Goal: Information Seeking & Learning: Learn about a topic

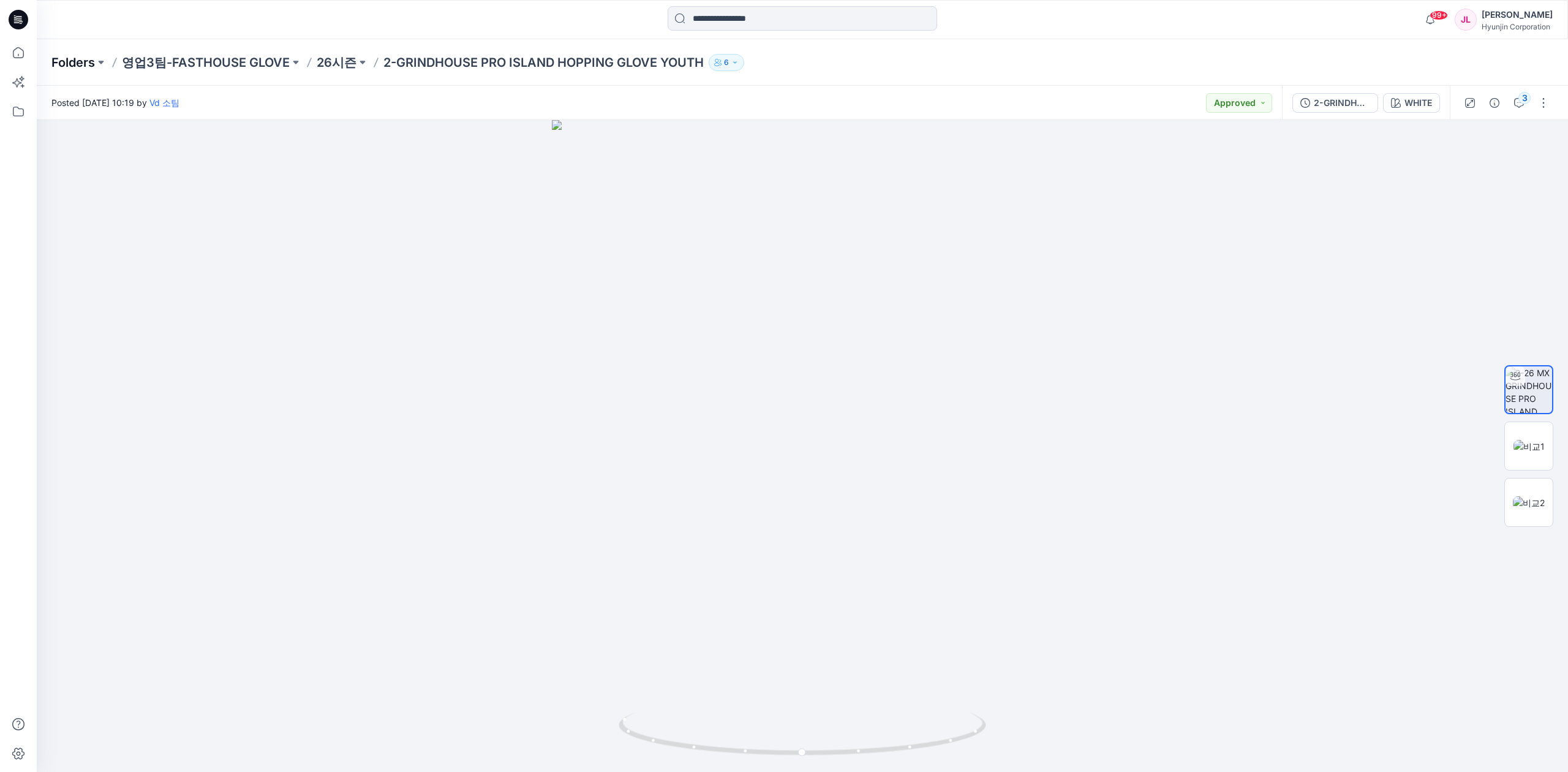
click at [94, 61] on p "Folders" at bounding box center [73, 62] width 44 height 17
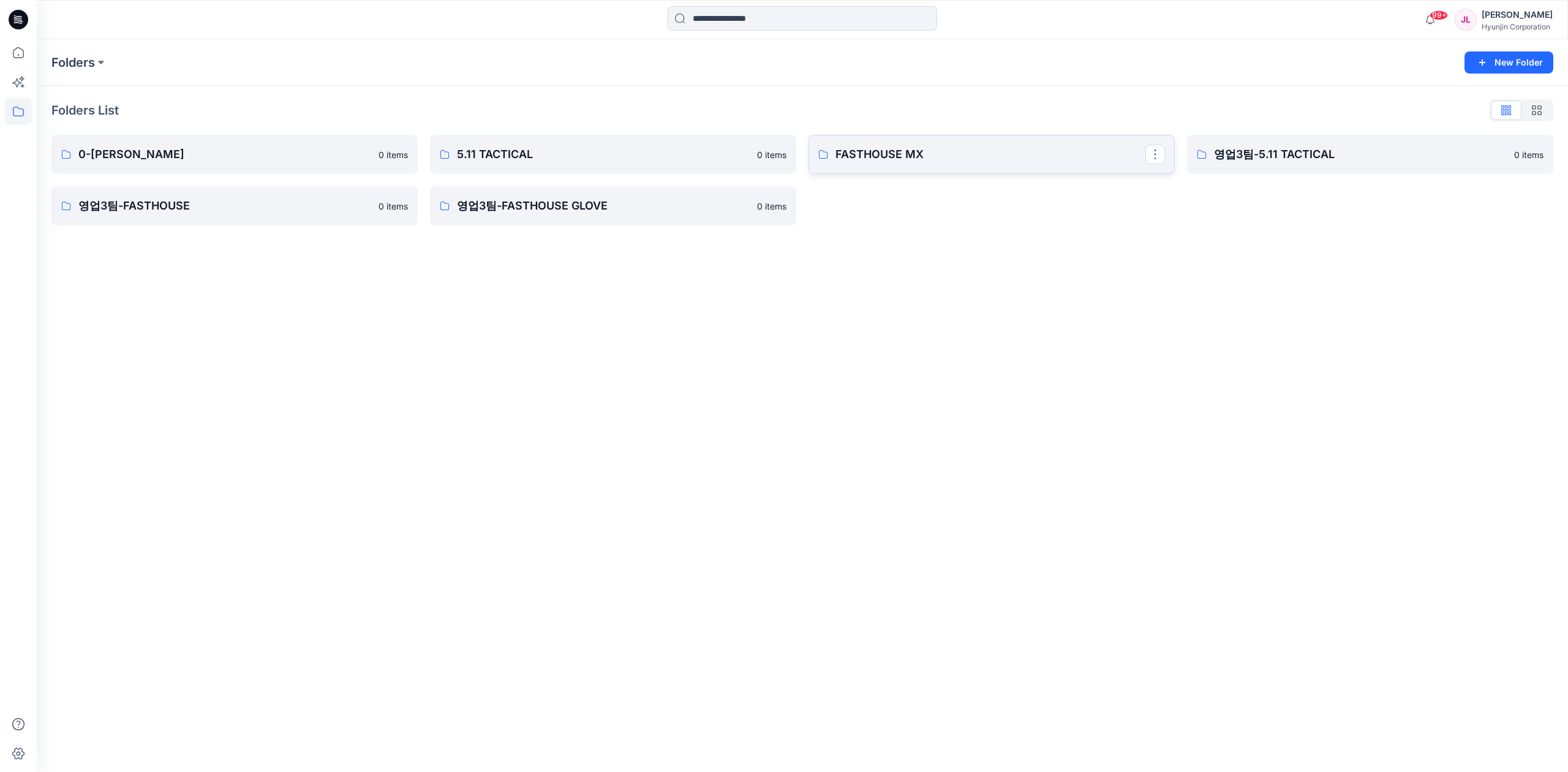
click at [927, 163] on link "FASTHOUSE MX" at bounding box center [991, 154] width 366 height 39
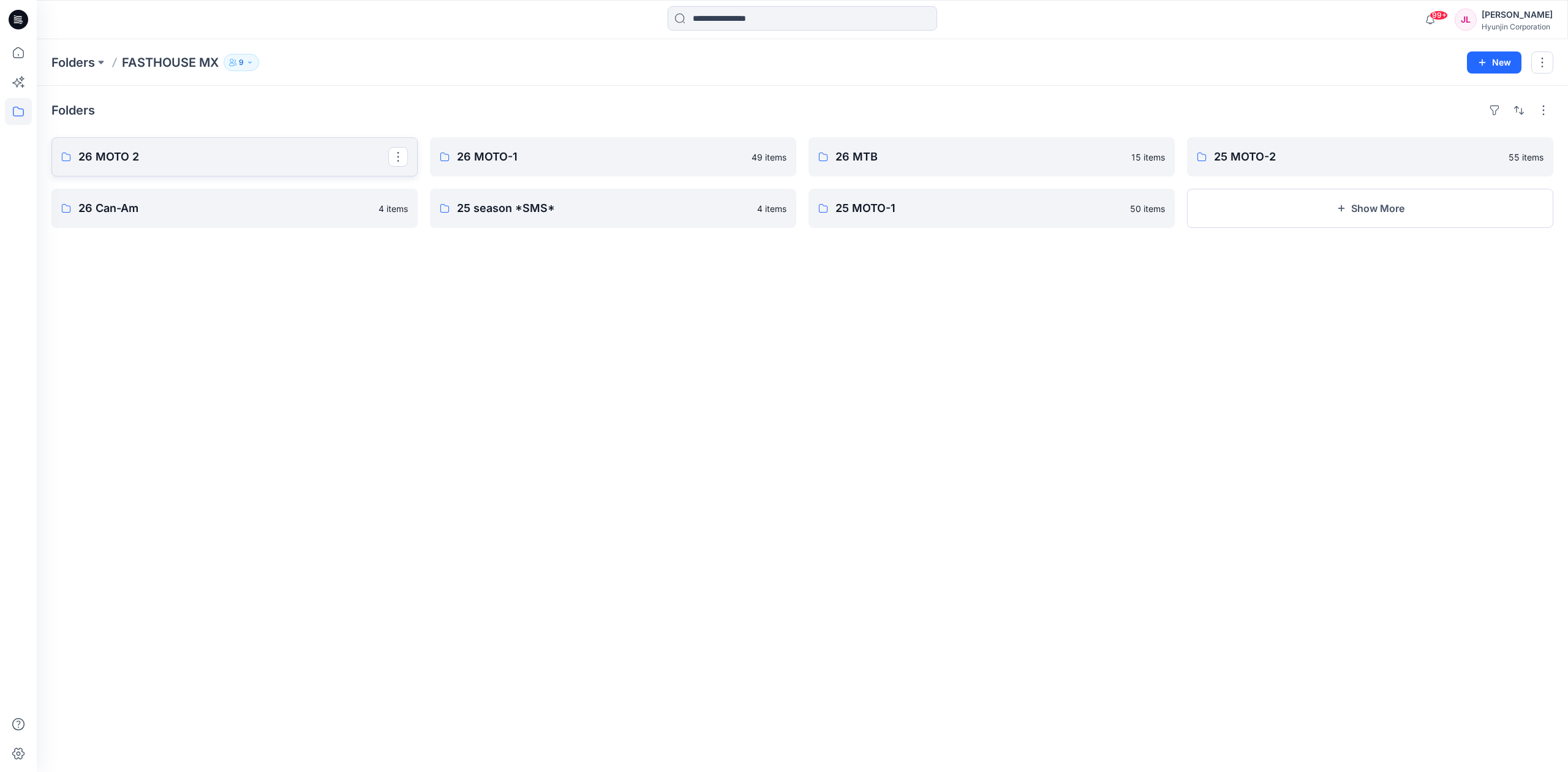
click at [223, 159] on p "26 MOTO 2" at bounding box center [233, 156] width 310 height 17
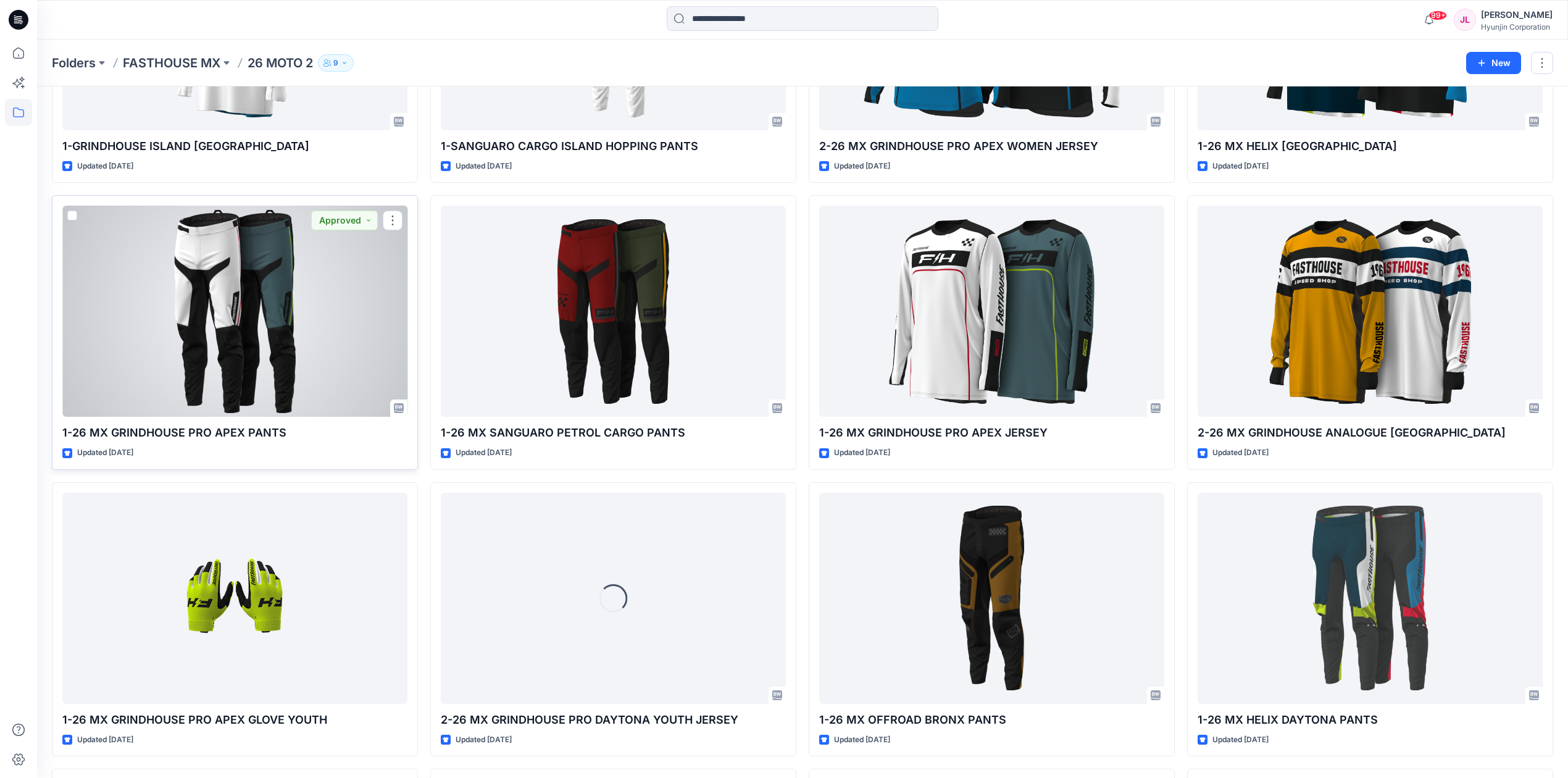
scroll to position [1375, 0]
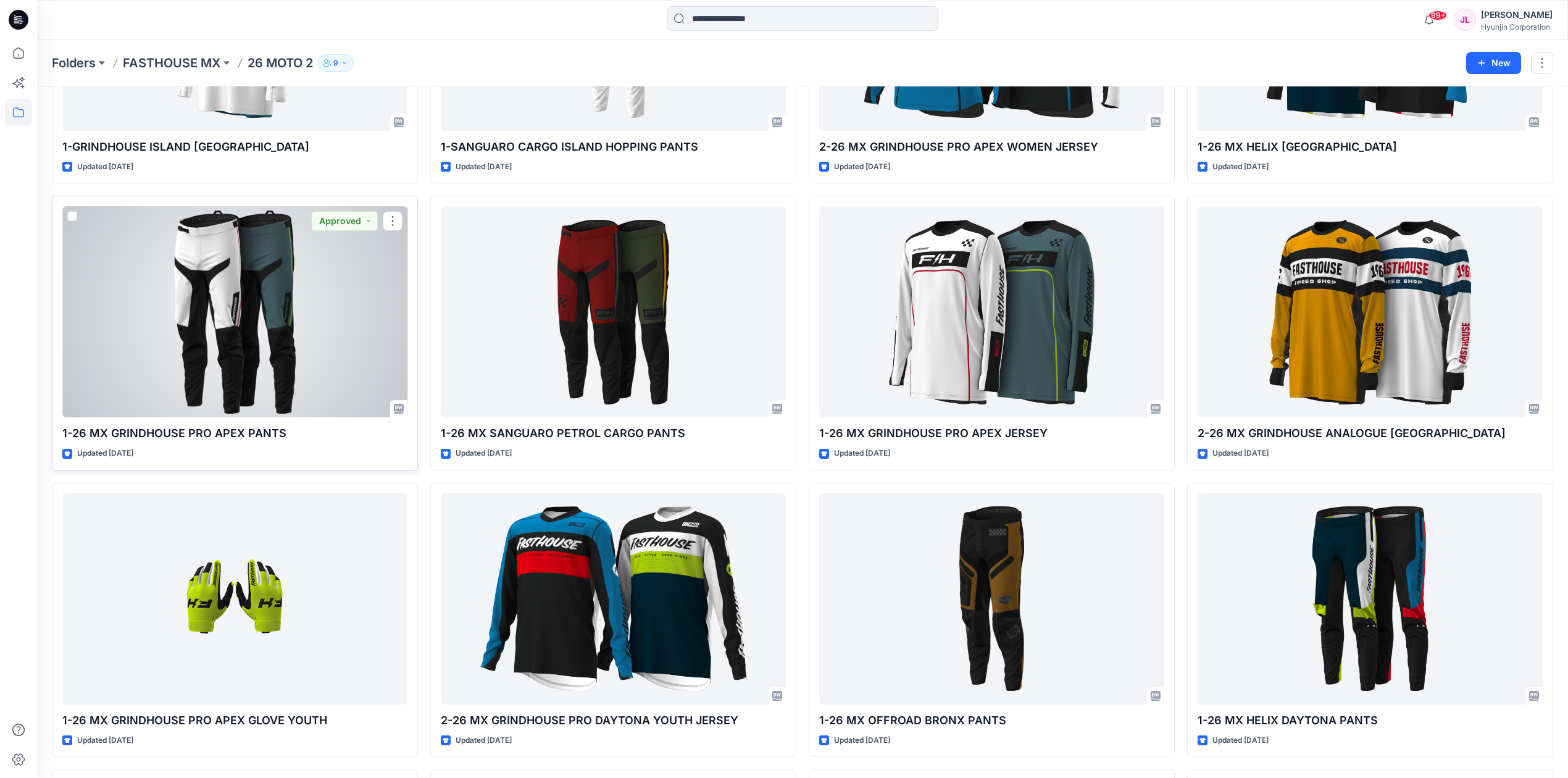
click at [245, 343] on div at bounding box center [235, 312] width 345 height 211
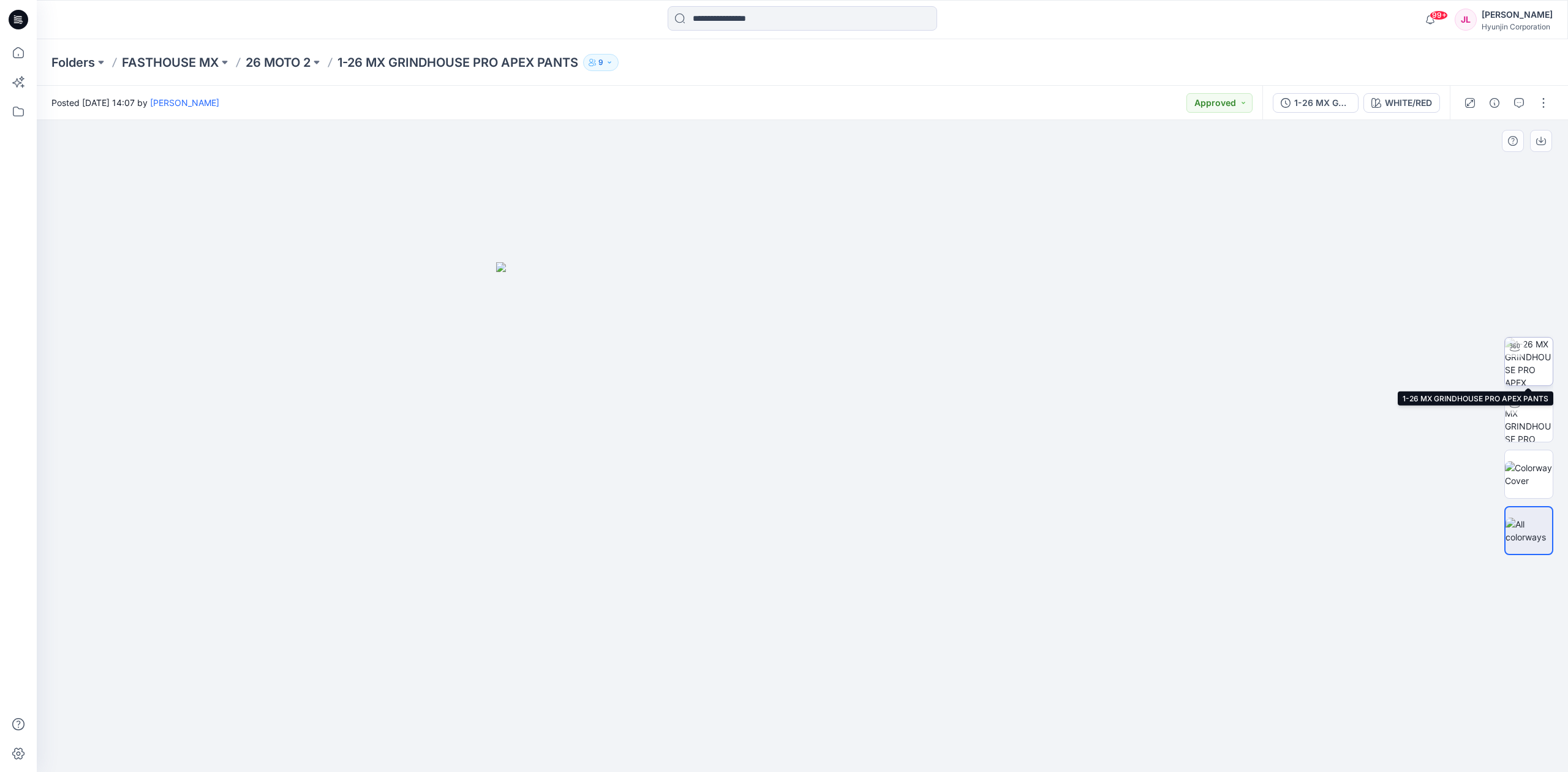
click at [1542, 361] on img at bounding box center [1529, 361] width 48 height 48
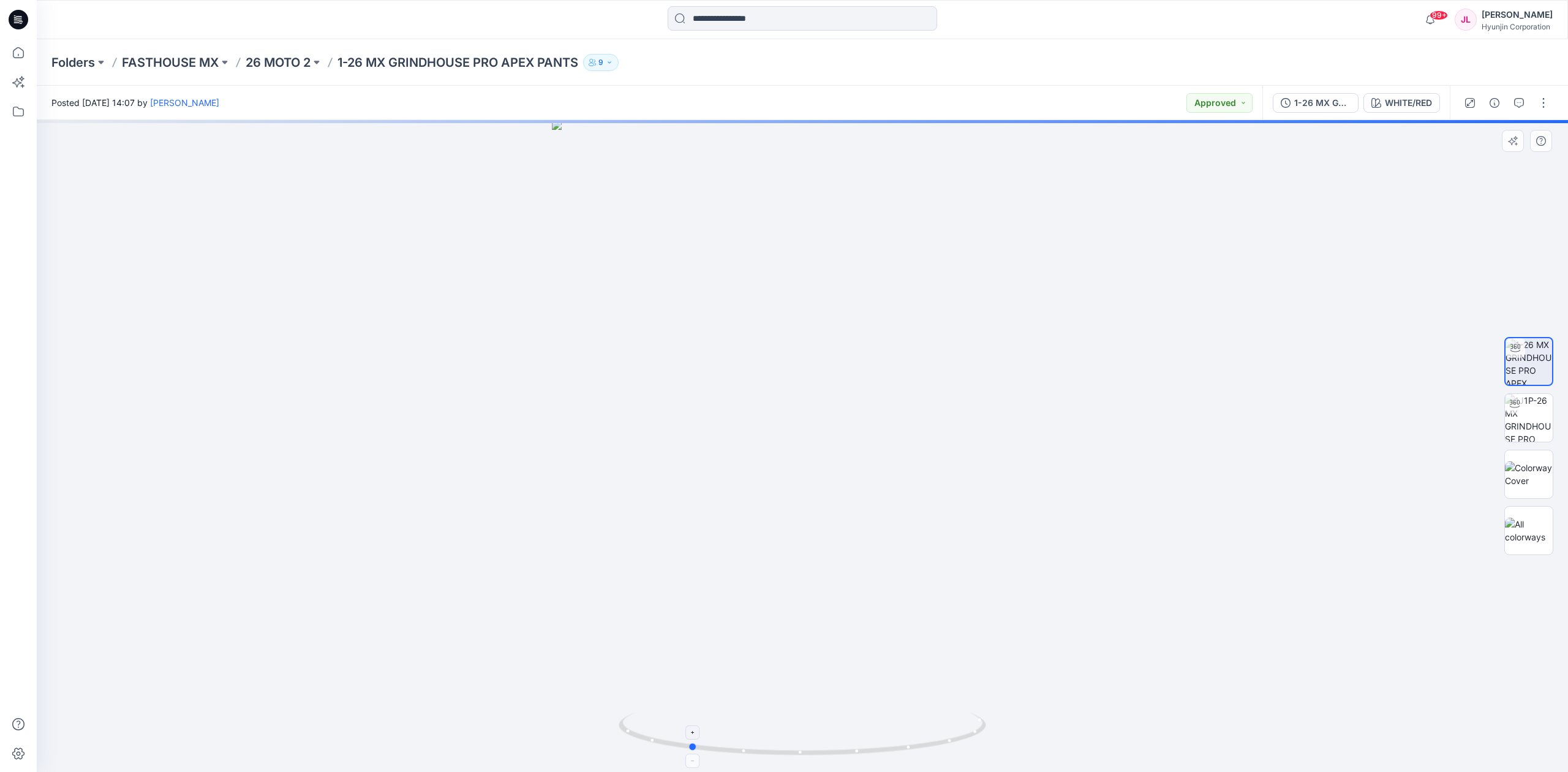
drag, startPoint x: 908, startPoint y: 752, endPoint x: 848, endPoint y: 519, distance: 240.6
click at [794, 757] on icon at bounding box center [804, 735] width 371 height 46
drag, startPoint x: 791, startPoint y: 237, endPoint x: 761, endPoint y: 544, distance: 308.5
click at [761, 544] on img at bounding box center [802, 446] width 910 height 652
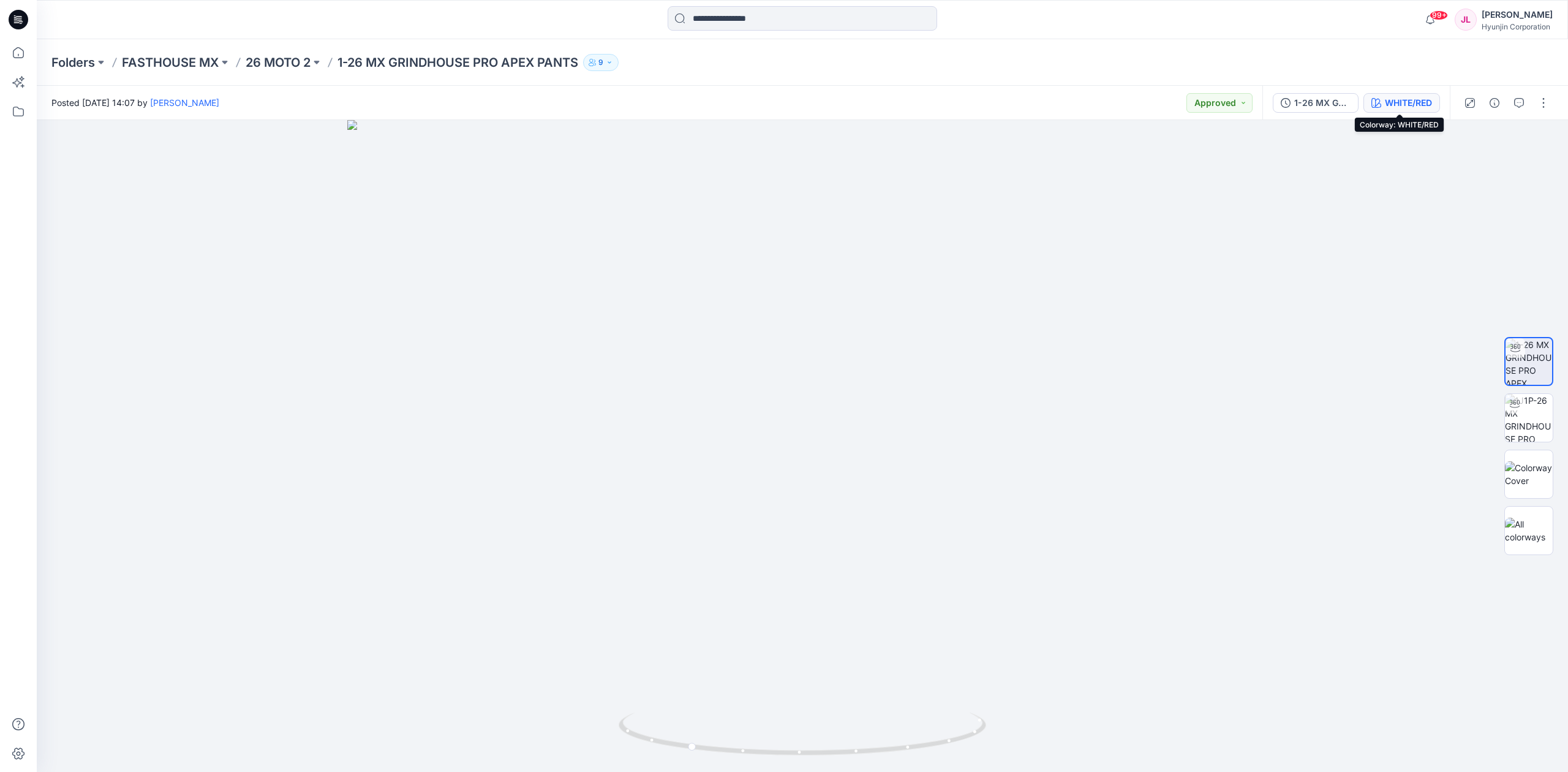
click at [1416, 104] on div "WHITE/RED" at bounding box center [1409, 103] width 47 height 14
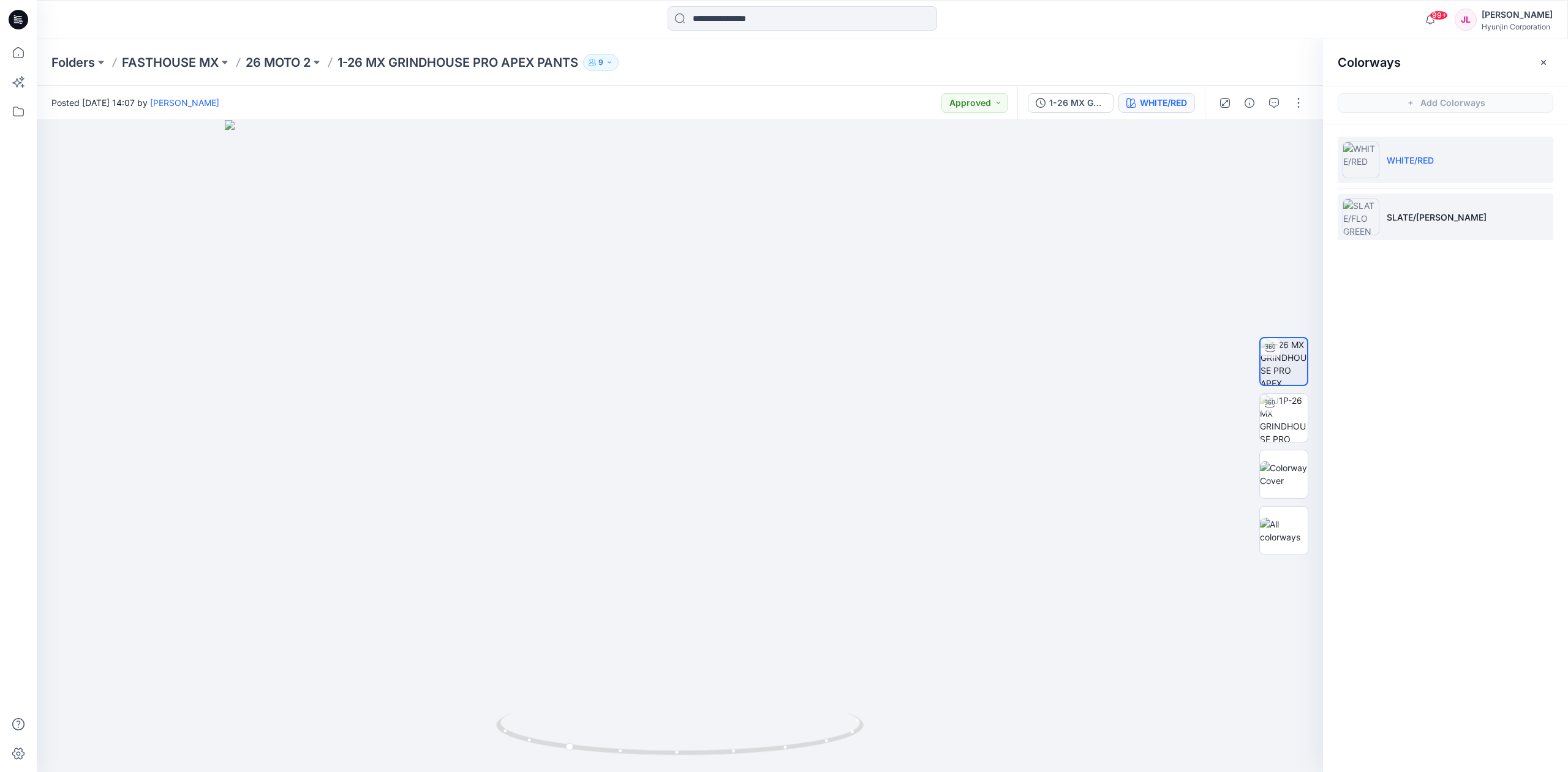
click at [1416, 219] on p "SLATE/[PERSON_NAME]" at bounding box center [1437, 217] width 100 height 13
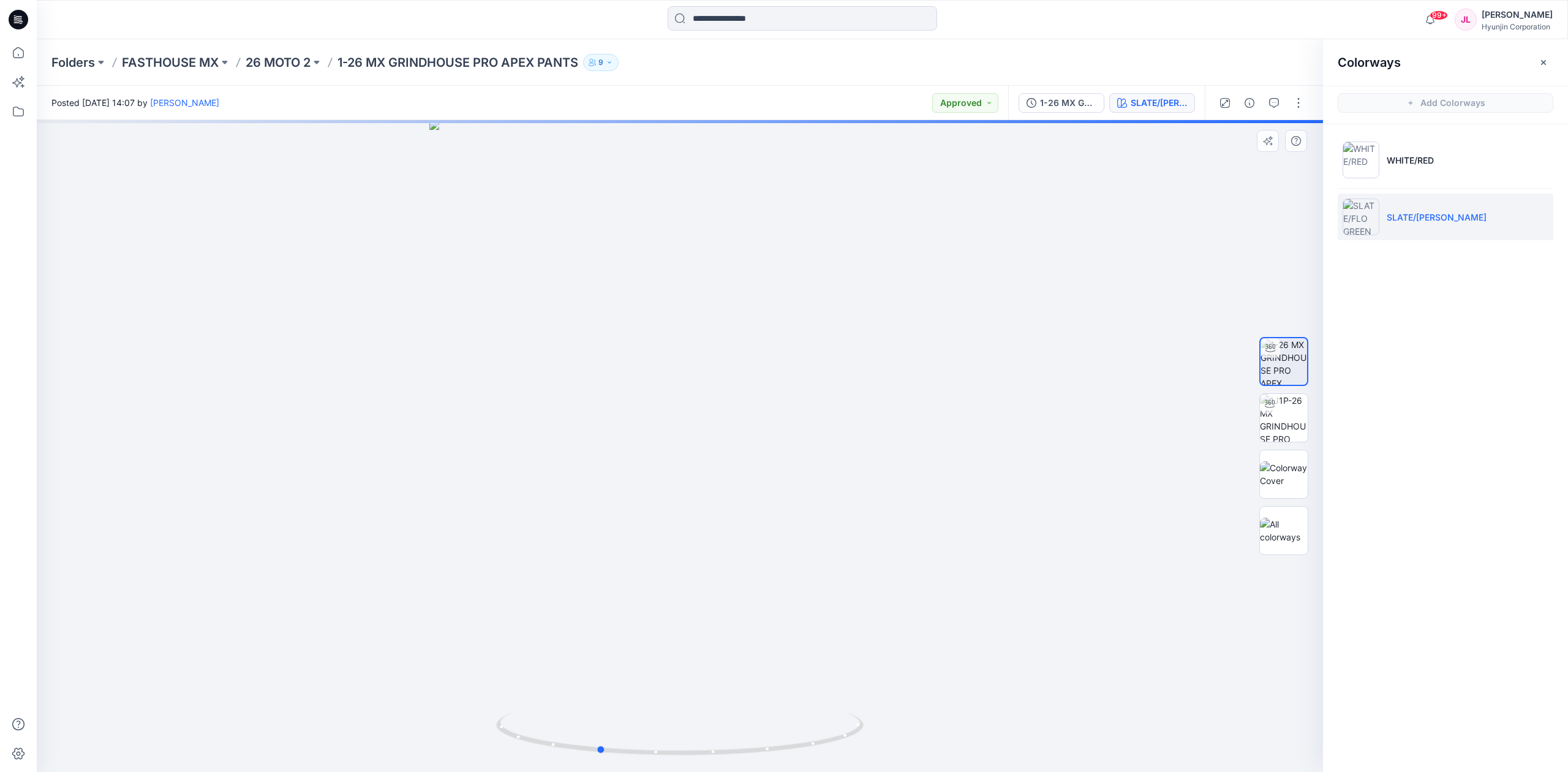
drag, startPoint x: 832, startPoint y: 741, endPoint x: 748, endPoint y: 556, distance: 203.2
click at [748, 760] on div at bounding box center [680, 446] width 1286 height 652
drag, startPoint x: 734, startPoint y: 280, endPoint x: 700, endPoint y: 512, distance: 234.5
click at [700, 512] on img at bounding box center [680, 446] width 774 height 652
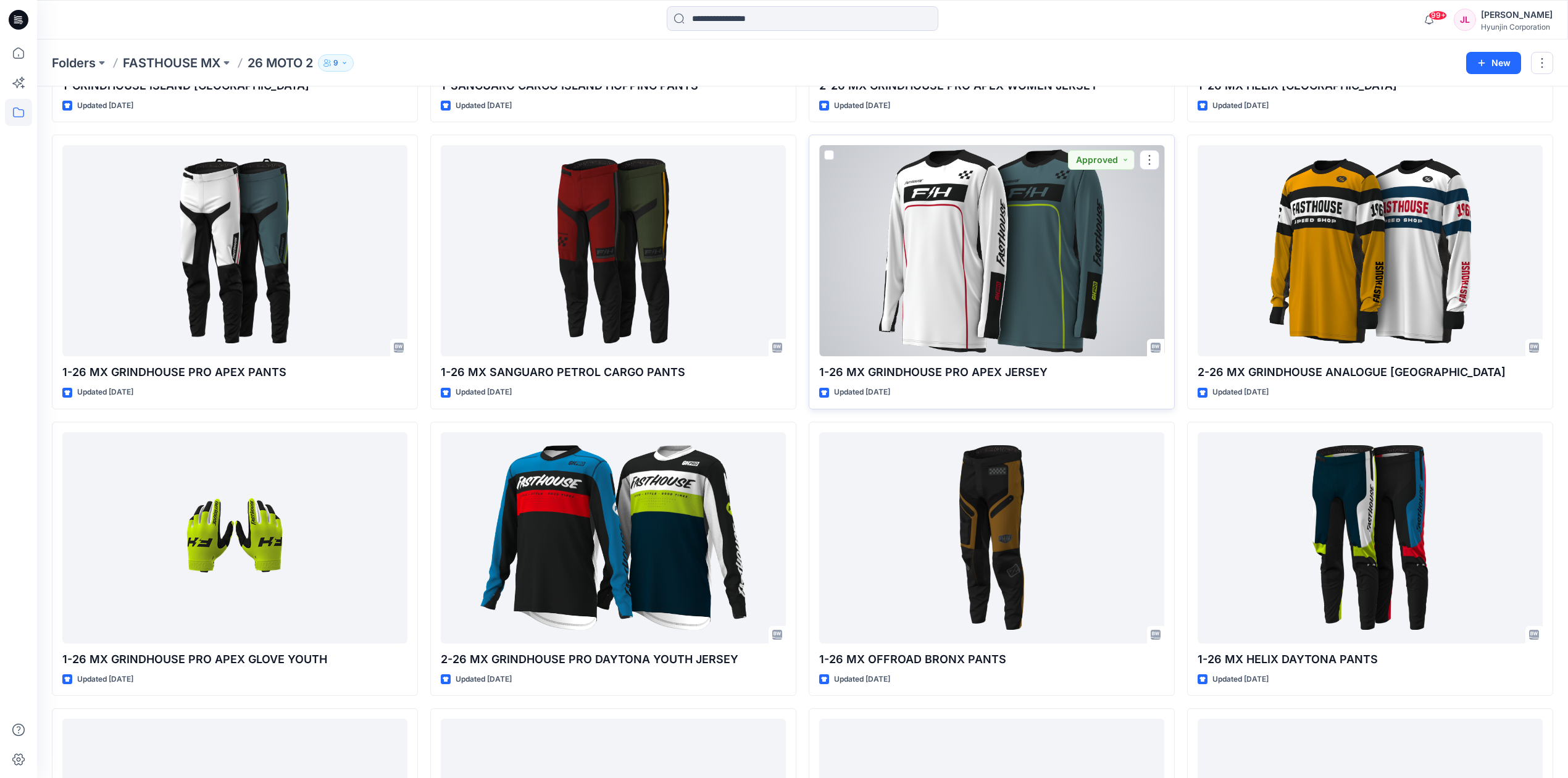
scroll to position [1541, 0]
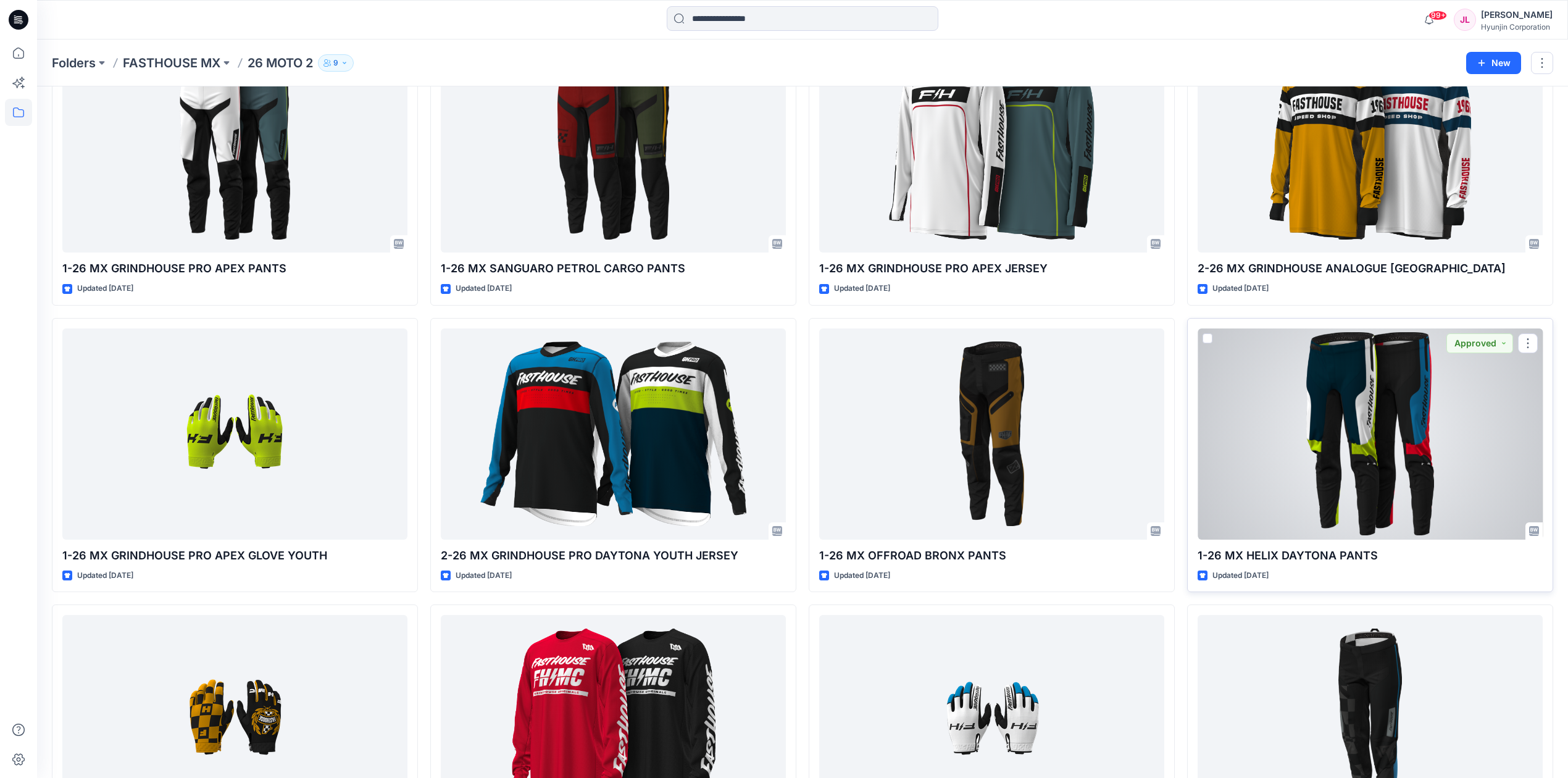
click at [1329, 392] on div at bounding box center [1370, 434] width 345 height 211
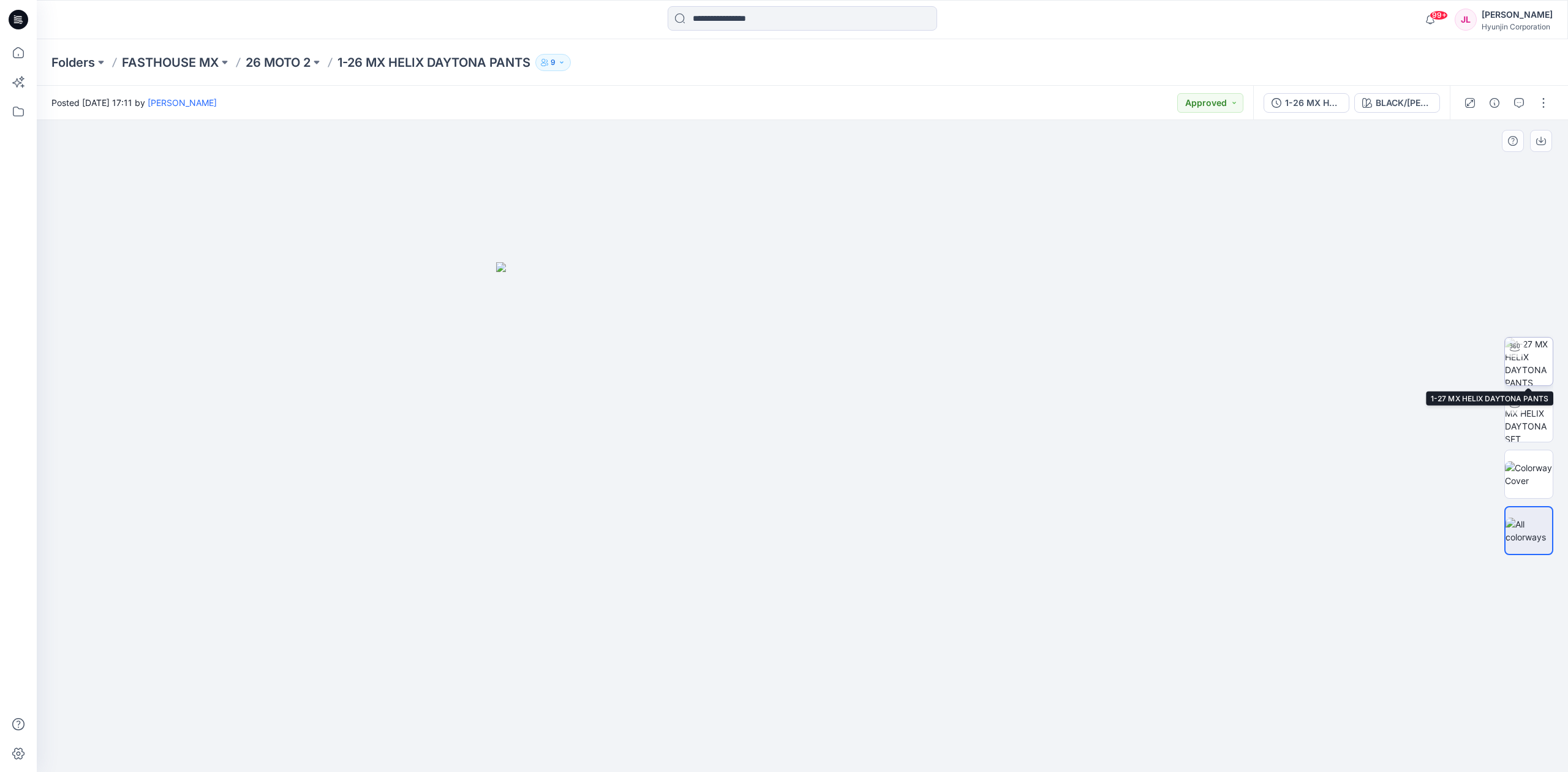
click at [1526, 358] on img at bounding box center [1529, 361] width 48 height 48
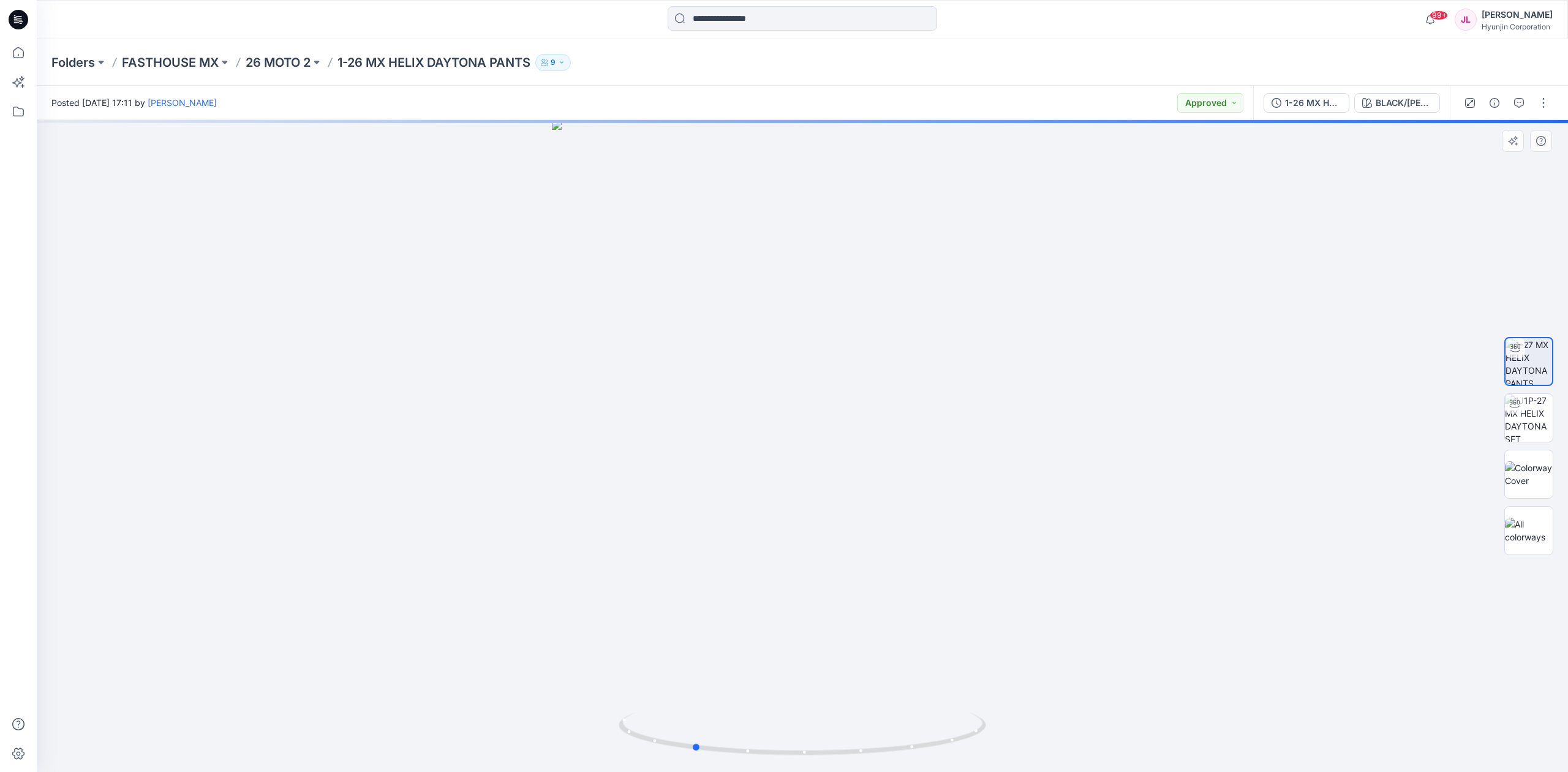
drag, startPoint x: 818, startPoint y: 760, endPoint x: 708, endPoint y: 763, distance: 110.0
click at [708, 763] on img at bounding box center [802, 741] width 368 height 59
drag, startPoint x: 843, startPoint y: 323, endPoint x: 789, endPoint y: 375, distance: 75.0
click at [815, 471] on div at bounding box center [802, 446] width 1531 height 652
drag, startPoint x: 811, startPoint y: 215, endPoint x: 770, endPoint y: 583, distance: 370.3
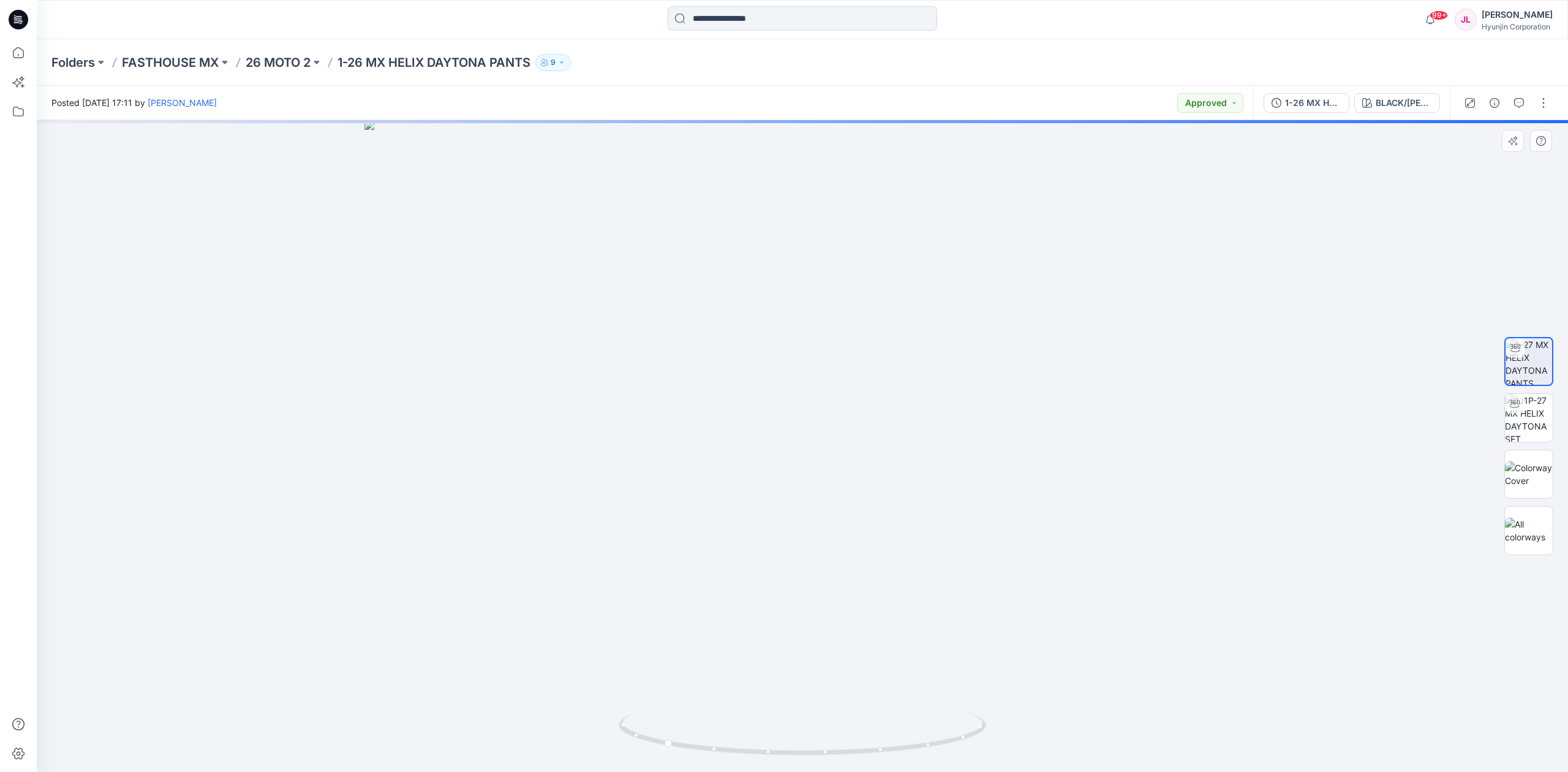
click at [770, 582] on img at bounding box center [802, 446] width 876 height 652
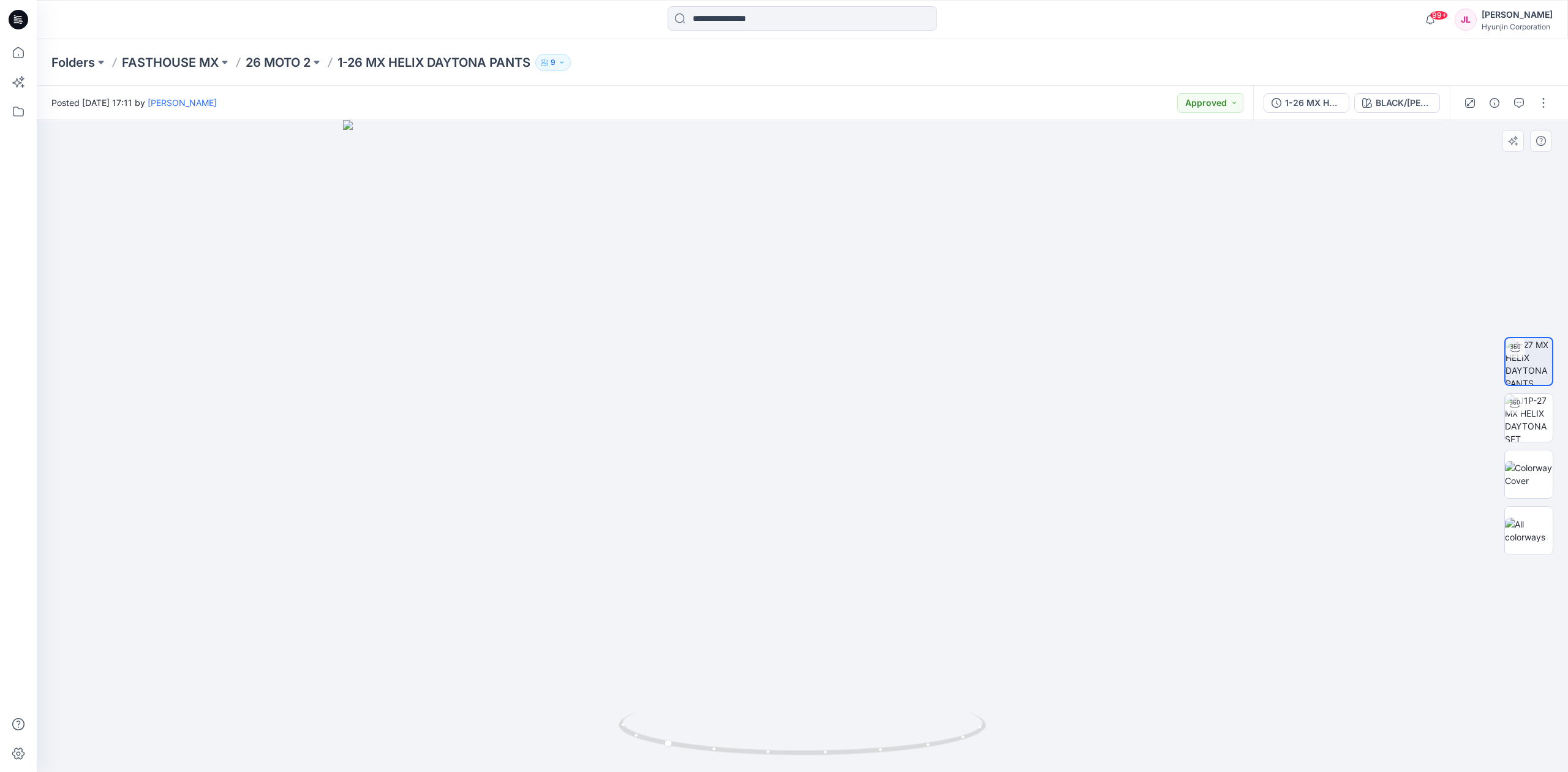
drag, startPoint x: 785, startPoint y: 282, endPoint x: 794, endPoint y: 340, distance: 58.7
click at [794, 340] on img at bounding box center [803, 446] width 919 height 652
click at [1402, 101] on div "BLACK/[PERSON_NAME]" at bounding box center [1404, 103] width 56 height 14
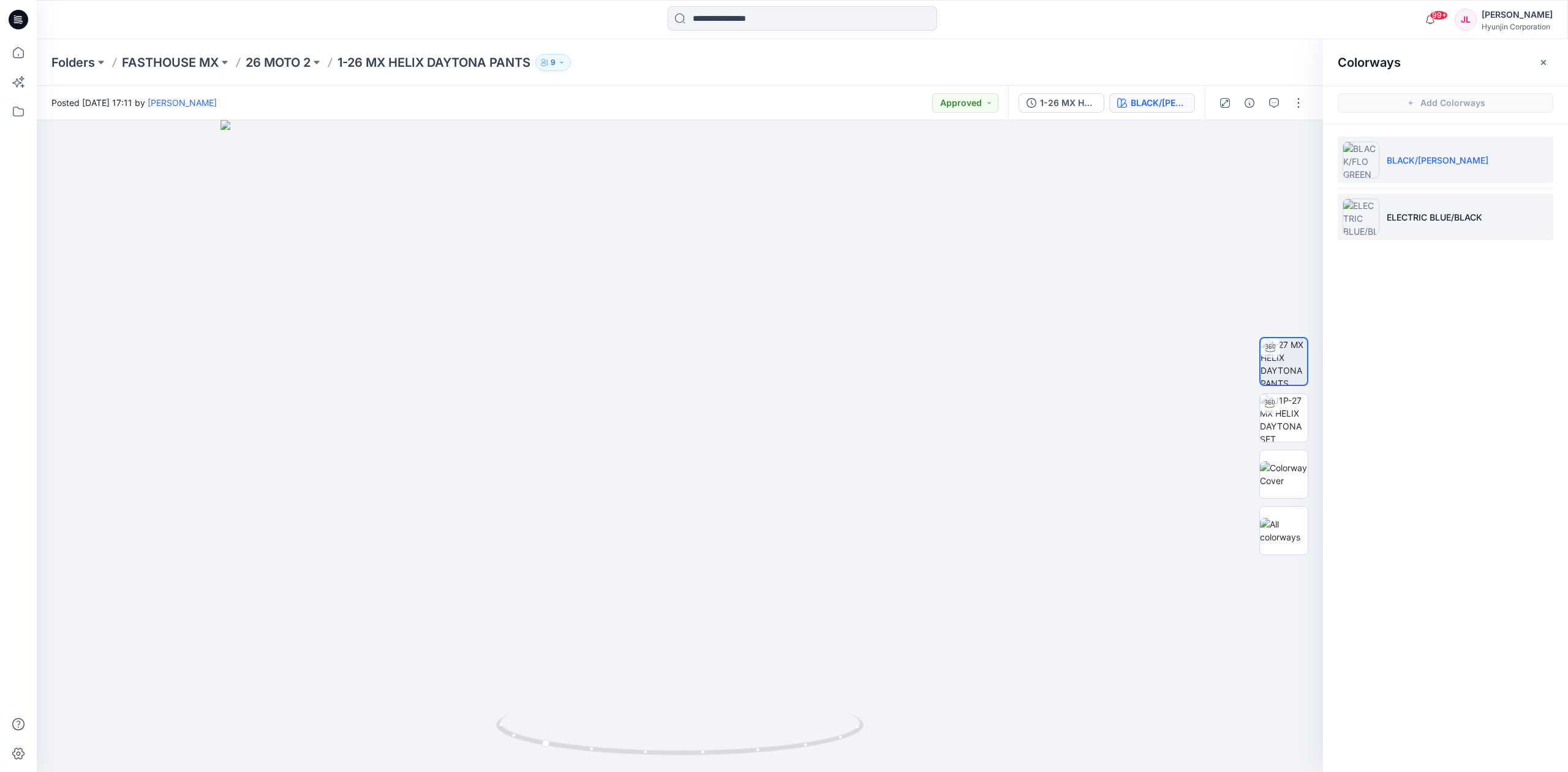
click at [1449, 212] on p "ELECTRIC BLUE/BLACK" at bounding box center [1434, 217] width 96 height 13
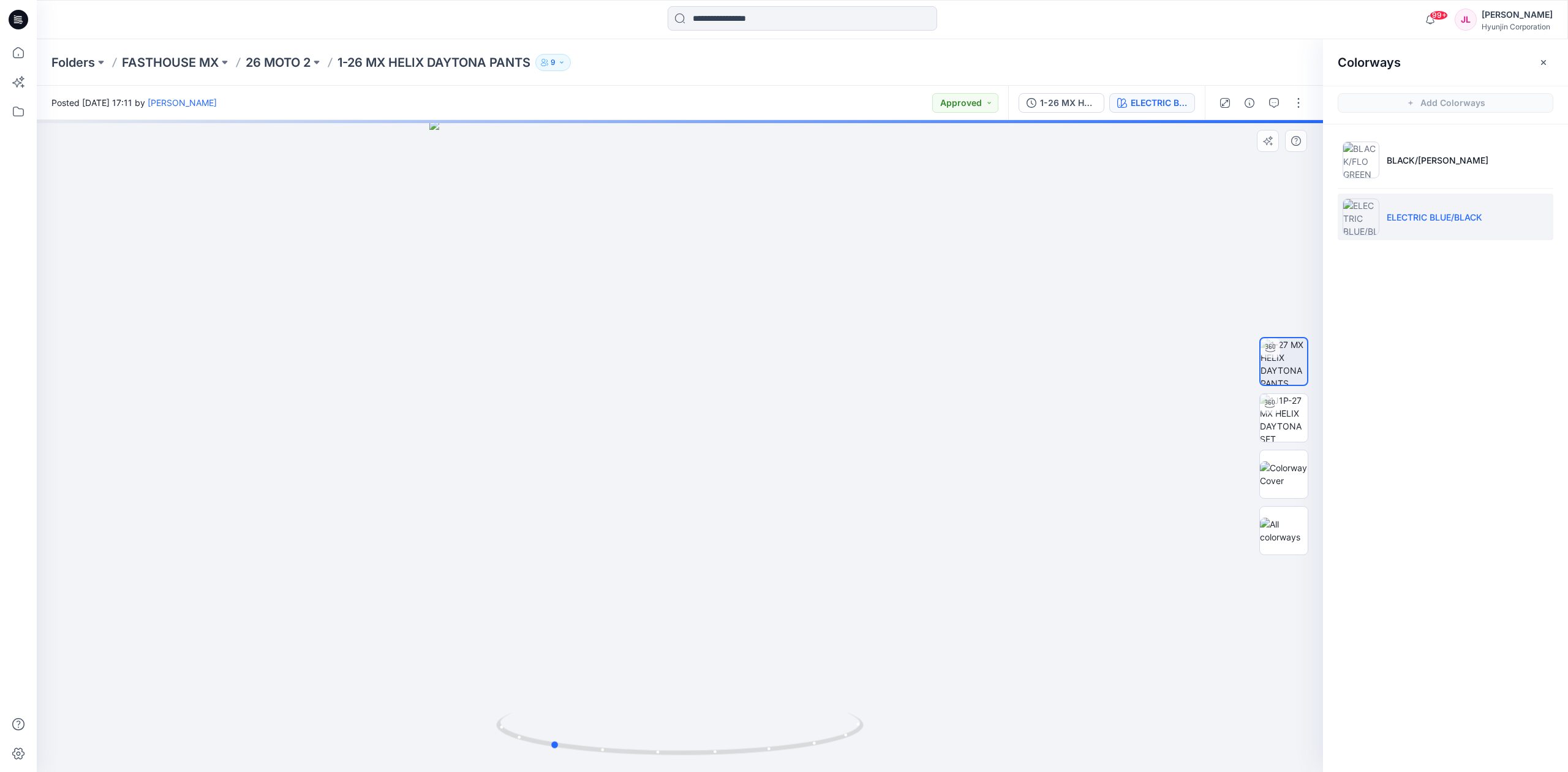
drag, startPoint x: 826, startPoint y: 487, endPoint x: 697, endPoint y: 534, distance: 137.3
click at [697, 534] on div at bounding box center [680, 446] width 1286 height 652
drag, startPoint x: 698, startPoint y: 238, endPoint x: 690, endPoint y: 481, distance: 243.1
click at [690, 481] on img at bounding box center [680, 446] width 842 height 652
drag, startPoint x: 706, startPoint y: 761, endPoint x: 854, endPoint y: 762, distance: 148.0
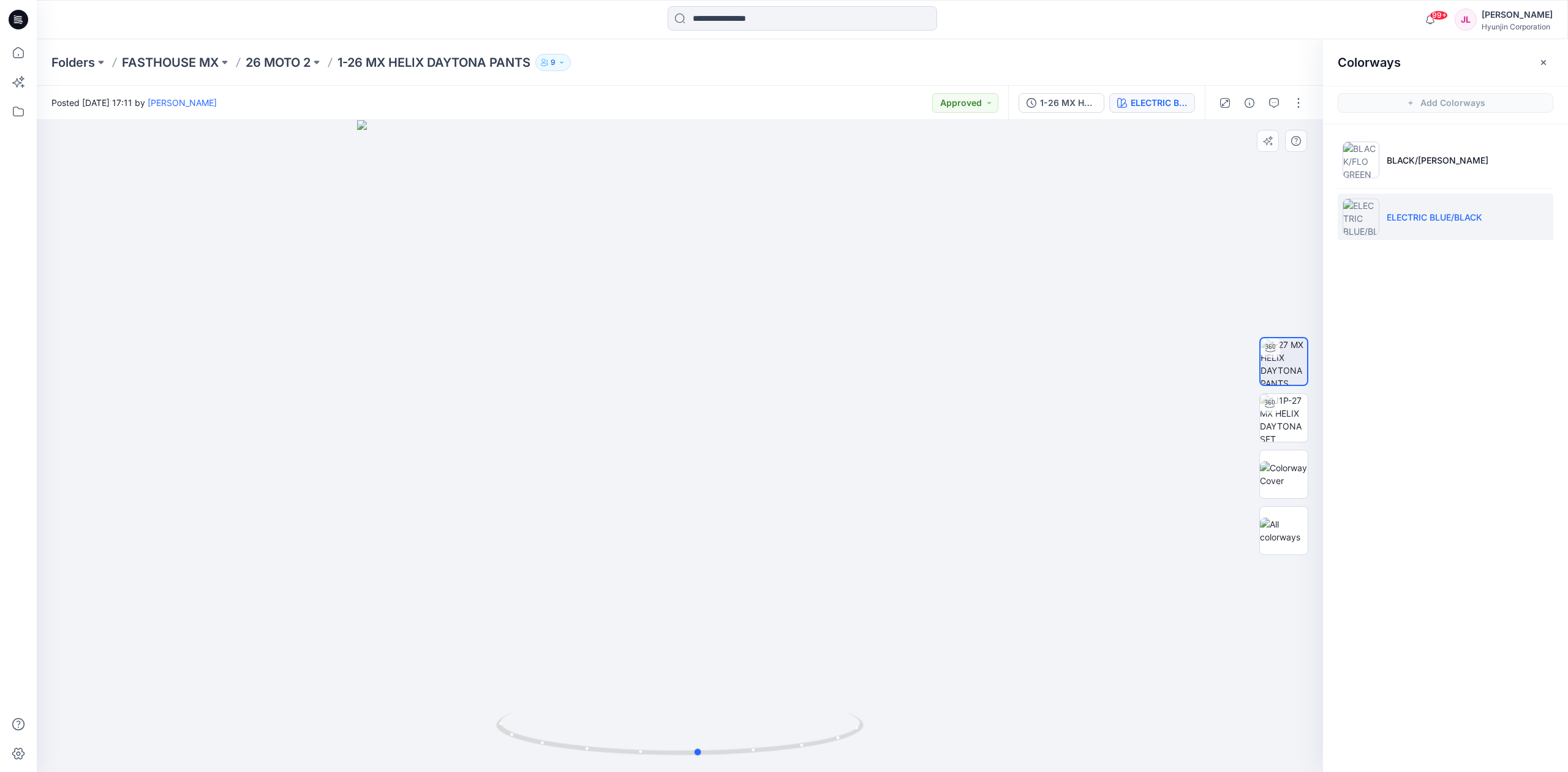
click at [854, 762] on img at bounding box center [680, 741] width 368 height 59
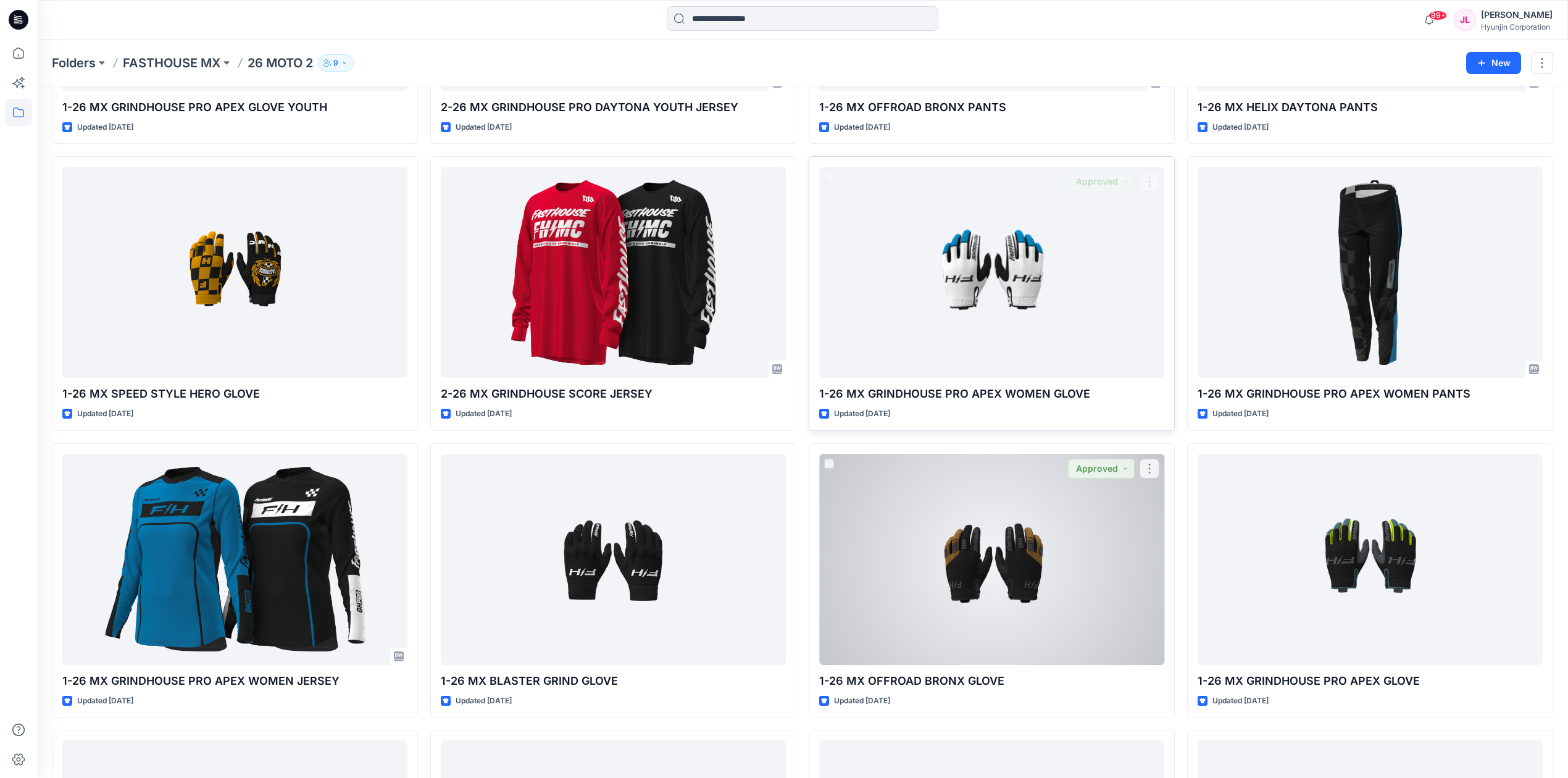
scroll to position [2318, 0]
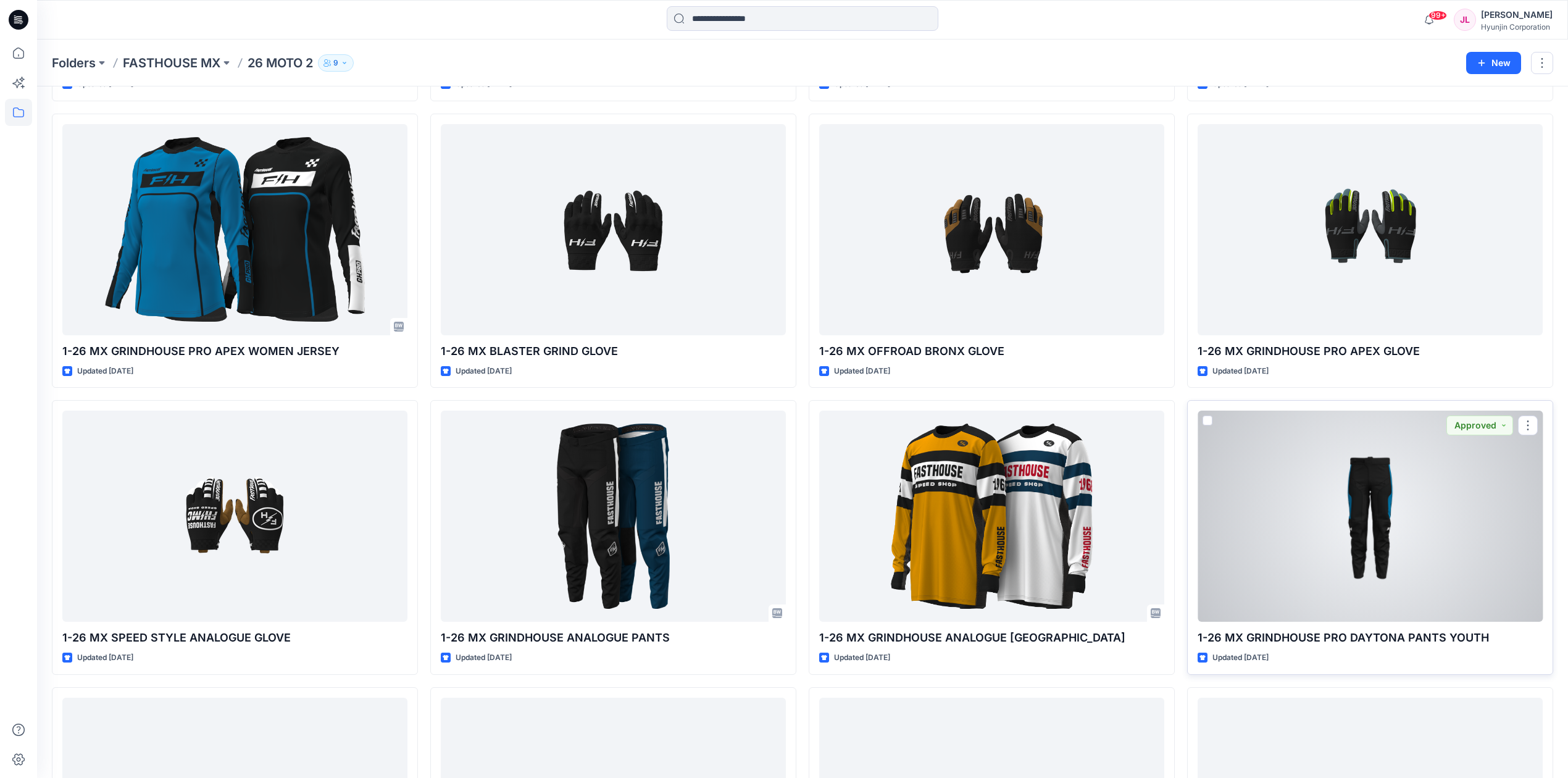
click at [1340, 492] on div at bounding box center [1370, 516] width 345 height 211
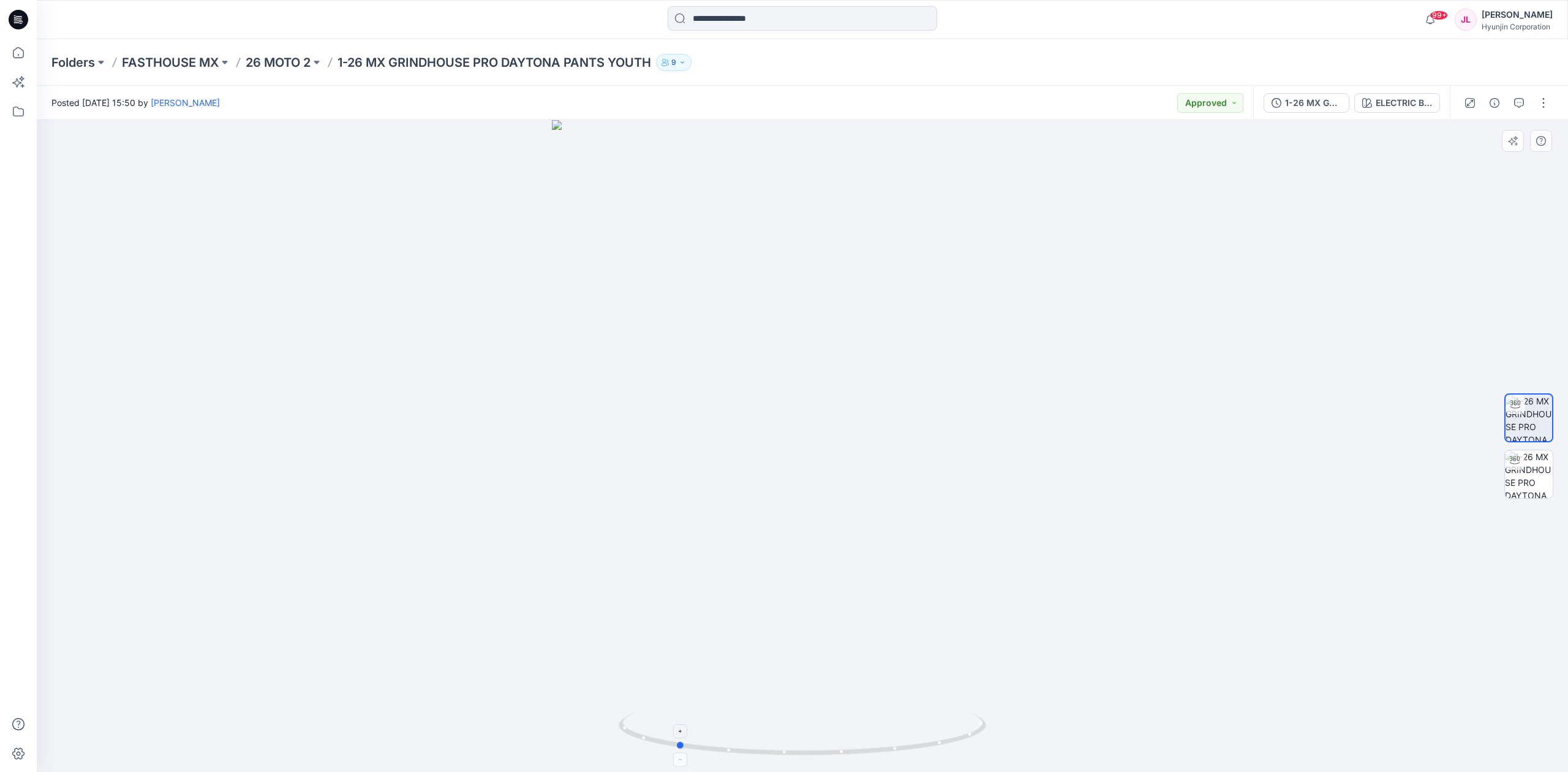
drag, startPoint x: 963, startPoint y: 718, endPoint x: 837, endPoint y: 723, distance: 126.1
click at [837, 723] on icon at bounding box center [804, 735] width 371 height 46
drag, startPoint x: 761, startPoint y: 190, endPoint x: 726, endPoint y: 421, distance: 233.6
click at [726, 463] on img at bounding box center [802, 446] width 842 height 652
click at [1414, 110] on button "ELECTRIC BLUE/BLACK" at bounding box center [1397, 102] width 86 height 19
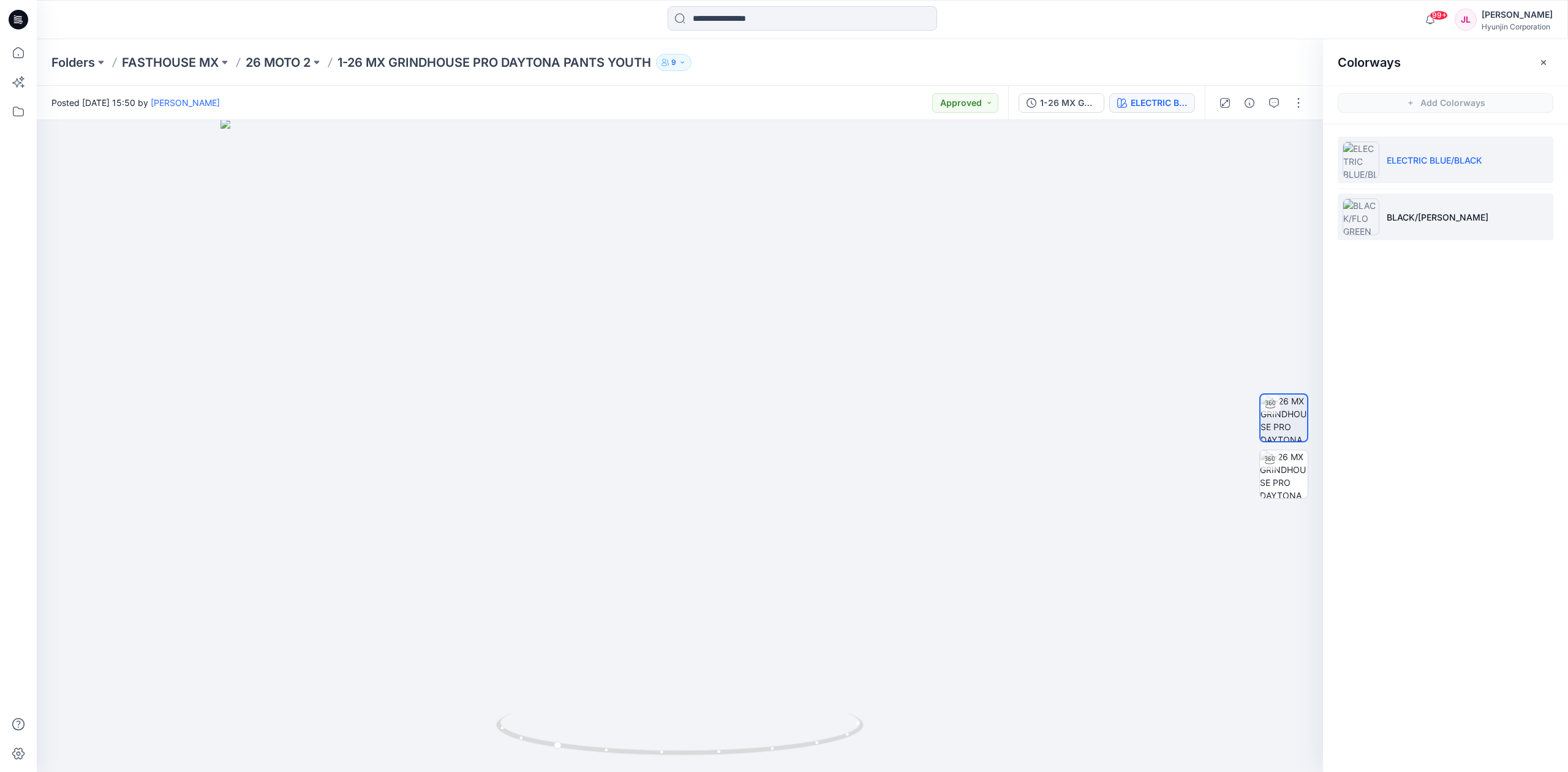
click at [1438, 229] on li "BLACK/[PERSON_NAME]" at bounding box center [1445, 217] width 215 height 47
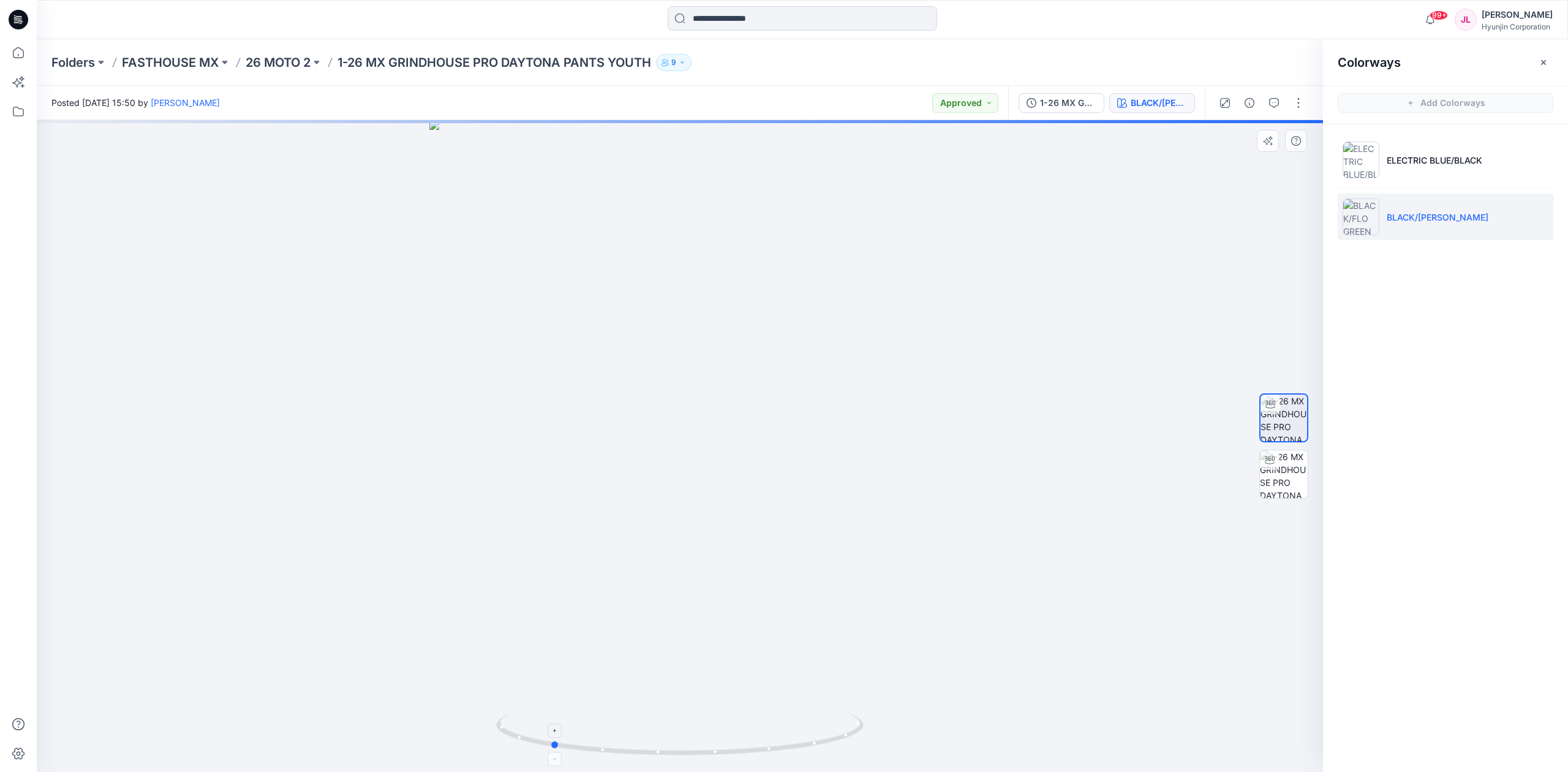
drag, startPoint x: 760, startPoint y: 750, endPoint x: 710, endPoint y: 752, distance: 50.0
click at [709, 757] on icon at bounding box center [682, 735] width 371 height 46
drag, startPoint x: 704, startPoint y: 208, endPoint x: 660, endPoint y: 519, distance: 314.1
click at [650, 562] on img at bounding box center [680, 446] width 910 height 652
